Goal: Information Seeking & Learning: Learn about a topic

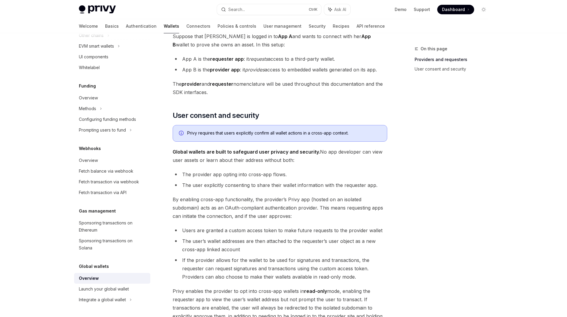
scroll to position [291, 0]
click at [229, 199] on span "By enabling cross-app functionality, the provider’s Privy app (hosted on an iso…" at bounding box center [280, 206] width 215 height 25
drag, startPoint x: 224, startPoint y: 231, endPoint x: 290, endPoint y: 231, distance: 66.7
click at [290, 231] on li "Users are granted a custom access token to make future requests to the provider…" at bounding box center [280, 229] width 215 height 8
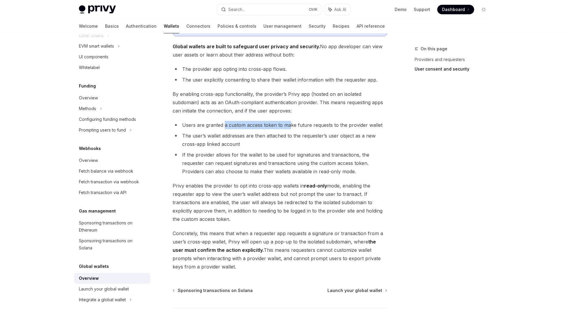
scroll to position [396, 0]
click at [227, 210] on span "Privy enables the provider to opt into cross-app wallets in read-only mode, ena…" at bounding box center [280, 202] width 215 height 42
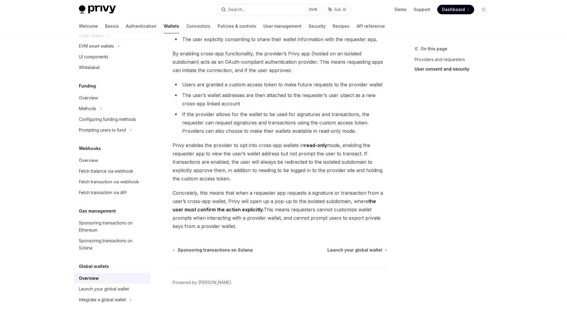
scroll to position [438, 0]
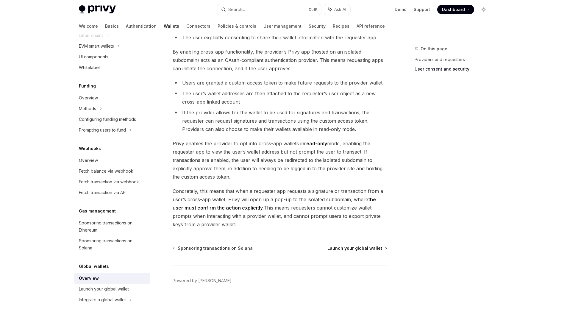
click at [347, 248] on span "Launch your global wallet" at bounding box center [354, 248] width 55 height 6
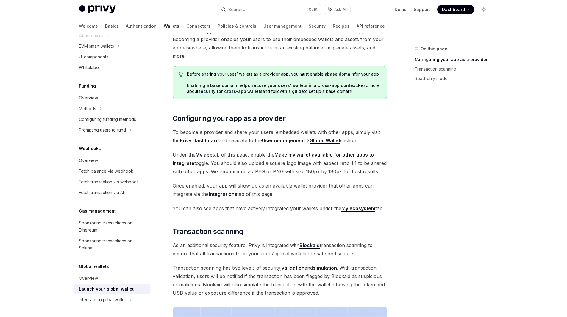
scroll to position [46, 0]
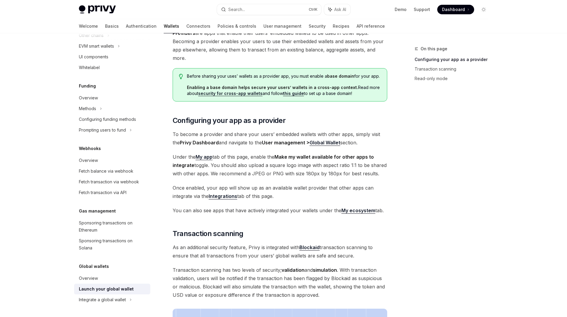
click at [232, 197] on strong "Integrations" at bounding box center [223, 196] width 29 height 6
click at [312, 158] on strong "Make my wallet available for other apps to integrate" at bounding box center [273, 161] width 201 height 14
click at [310, 157] on strong "Make my wallet available for other apps to integrate" at bounding box center [273, 161] width 201 height 14
click at [312, 158] on strong "Make my wallet available for other apps to integrate" at bounding box center [273, 161] width 201 height 14
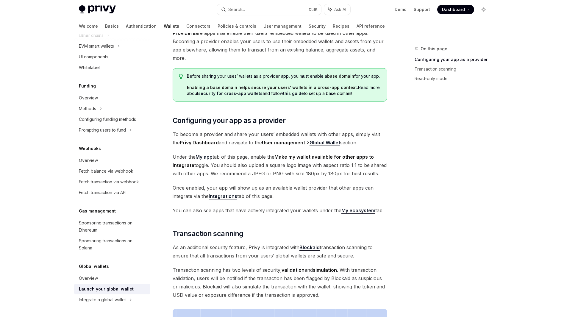
click at [321, 158] on strong "Make my wallet available for other apps to integrate" at bounding box center [273, 161] width 201 height 14
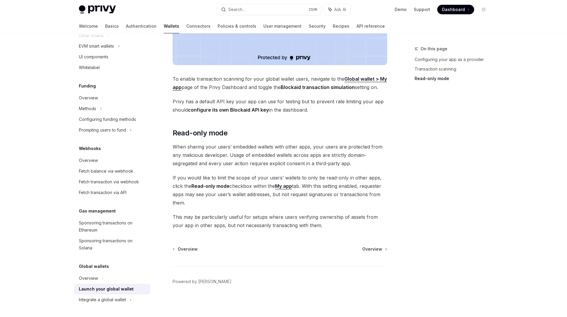
scroll to position [444, 0]
click at [374, 248] on span "Overview" at bounding box center [372, 248] width 20 height 6
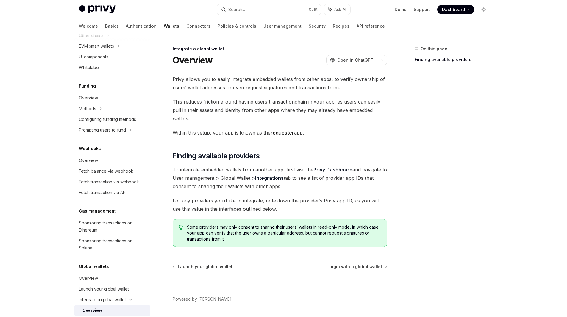
click at [266, 81] on span "Privy allows you to easily integrate embedded wallets from other apps, to verif…" at bounding box center [280, 83] width 215 height 17
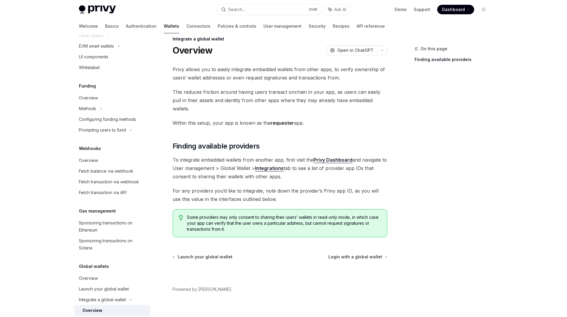
scroll to position [10, 0]
click at [218, 146] on div "Privy allows you to easily integrate embedded wallets from other apps, to verif…" at bounding box center [280, 151] width 215 height 172
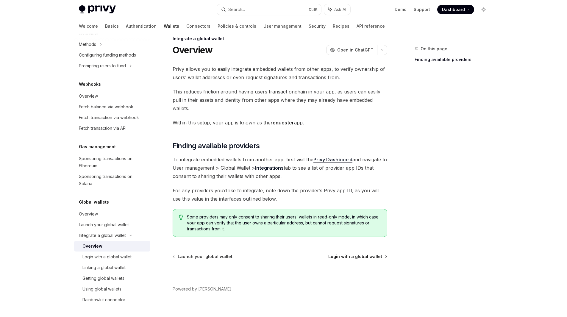
click at [340, 254] on span "Login with a global wallet" at bounding box center [355, 257] width 54 height 6
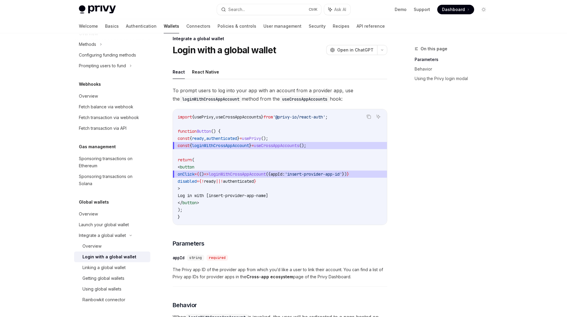
drag, startPoint x: 297, startPoint y: 223, endPoint x: 307, endPoint y: 224, distance: 10.5
click at [307, 224] on div "import { usePrivy , useCrossAppAccounts } from '@privy-io/react-auth' ; functio…" at bounding box center [280, 166] width 214 height 115
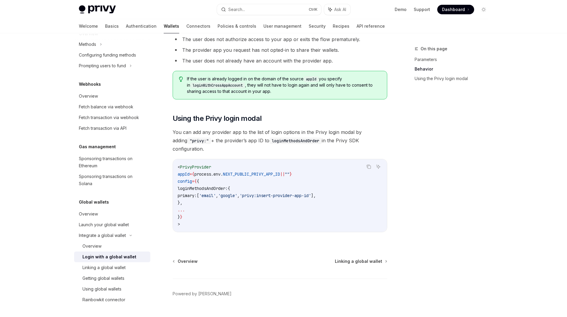
scroll to position [356, 0]
click at [115, 266] on div "Linking a global wallet" at bounding box center [103, 267] width 43 height 7
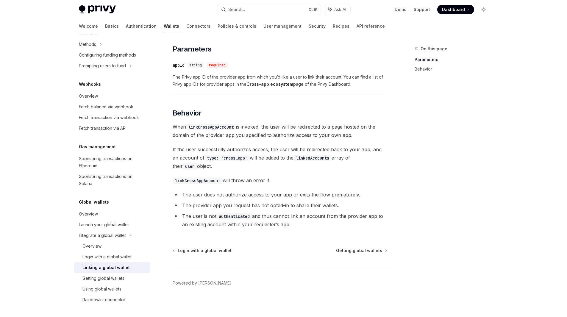
scroll to position [207, 0]
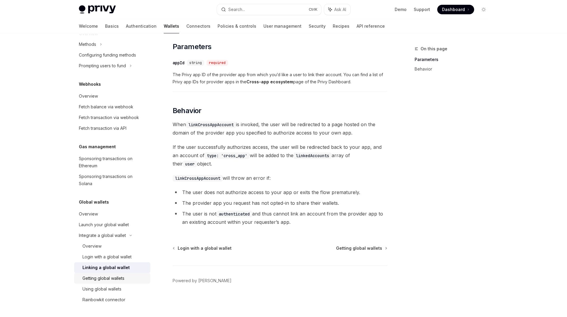
click at [106, 278] on div "Getting global wallets" at bounding box center [103, 278] width 42 height 7
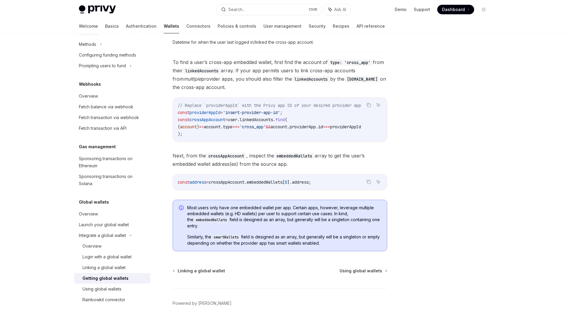
scroll to position [391, 0]
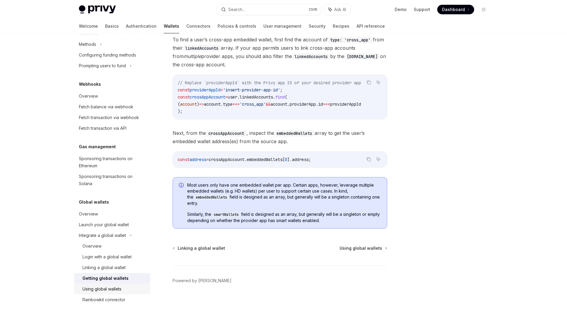
click at [104, 291] on div "Using global wallets" at bounding box center [101, 288] width 39 height 7
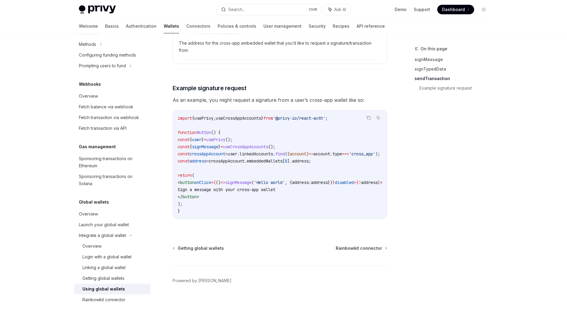
scroll to position [980, 0]
click at [119, 299] on div "Rainbowkit connector" at bounding box center [103, 299] width 43 height 7
type textarea "*"
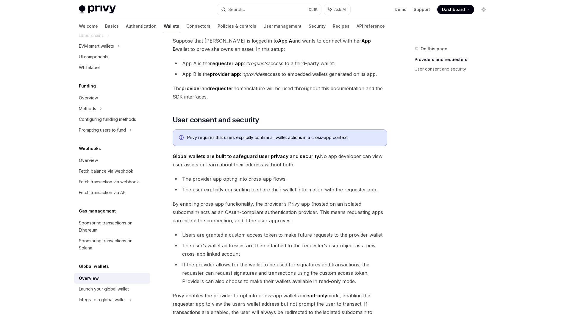
scroll to position [284, 0]
